Goal: Information Seeking & Learning: Learn about a topic

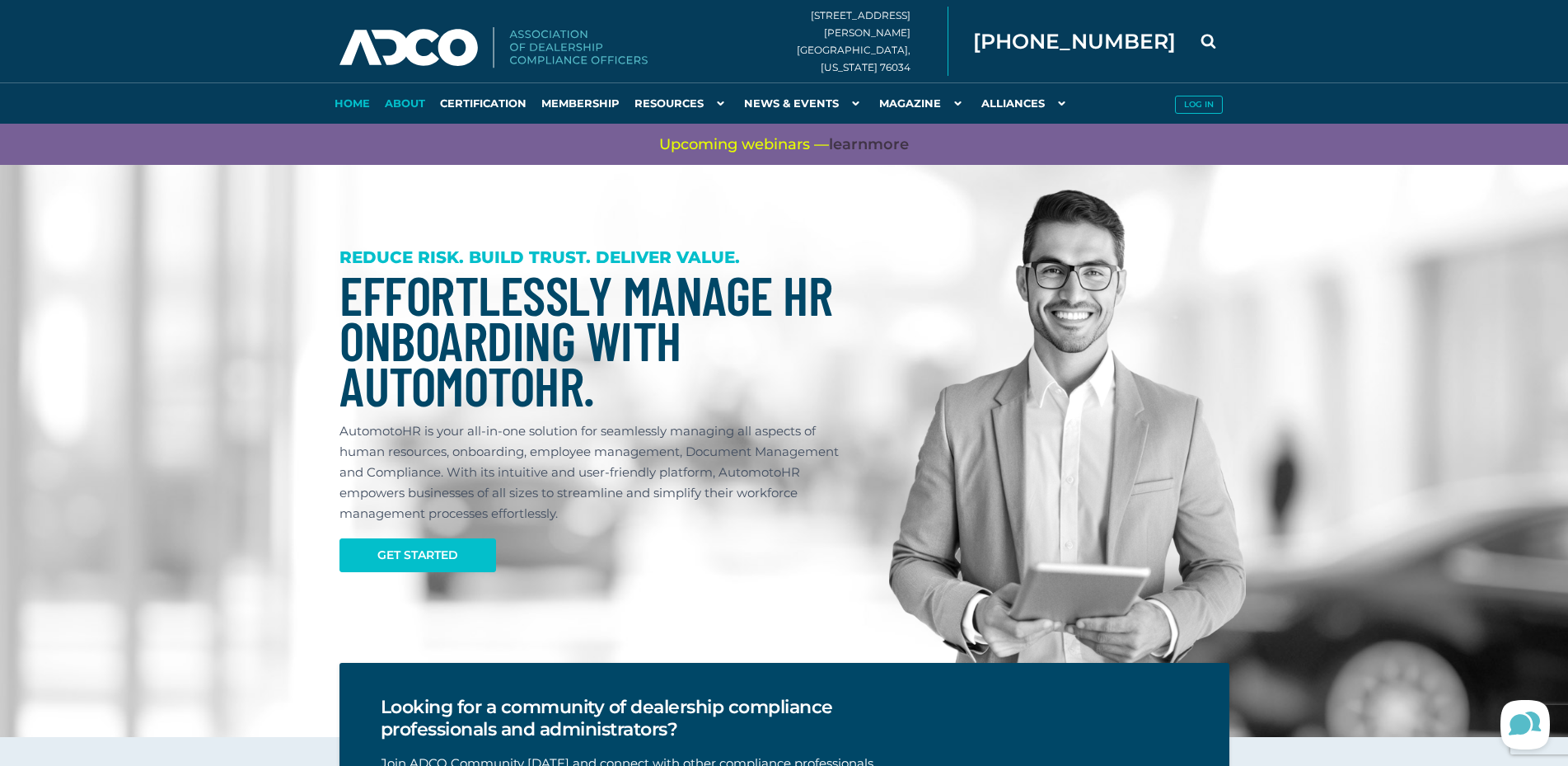
click at [416, 106] on link "About" at bounding box center [405, 103] width 55 height 41
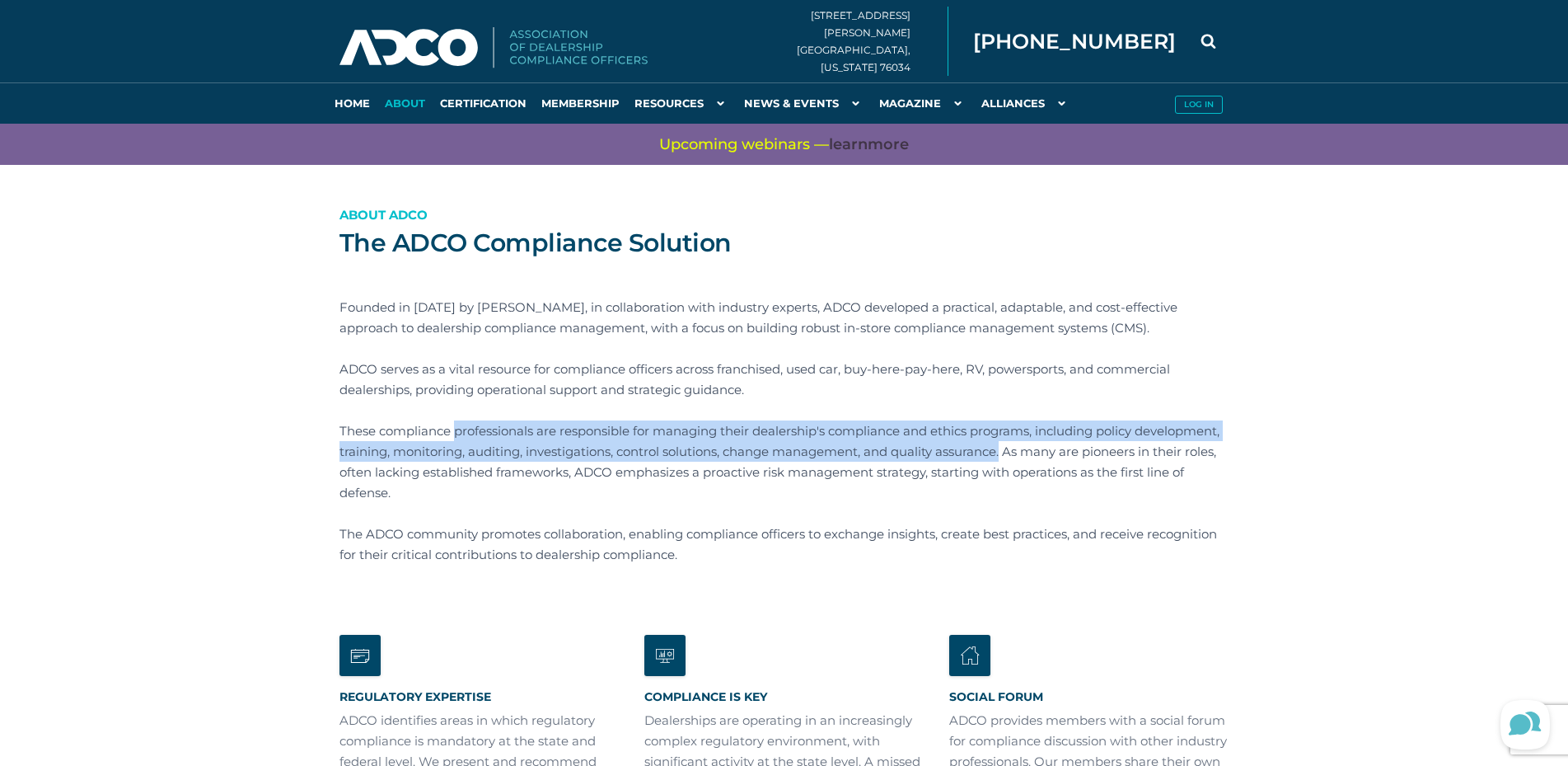
drag, startPoint x: 458, startPoint y: 427, endPoint x: 1097, endPoint y: 458, distance: 639.8
click at [1097, 458] on p "These compliance professionals are responsible for managing their dealership's …" at bounding box center [784, 461] width 890 height 83
